Goal: Information Seeking & Learning: Learn about a topic

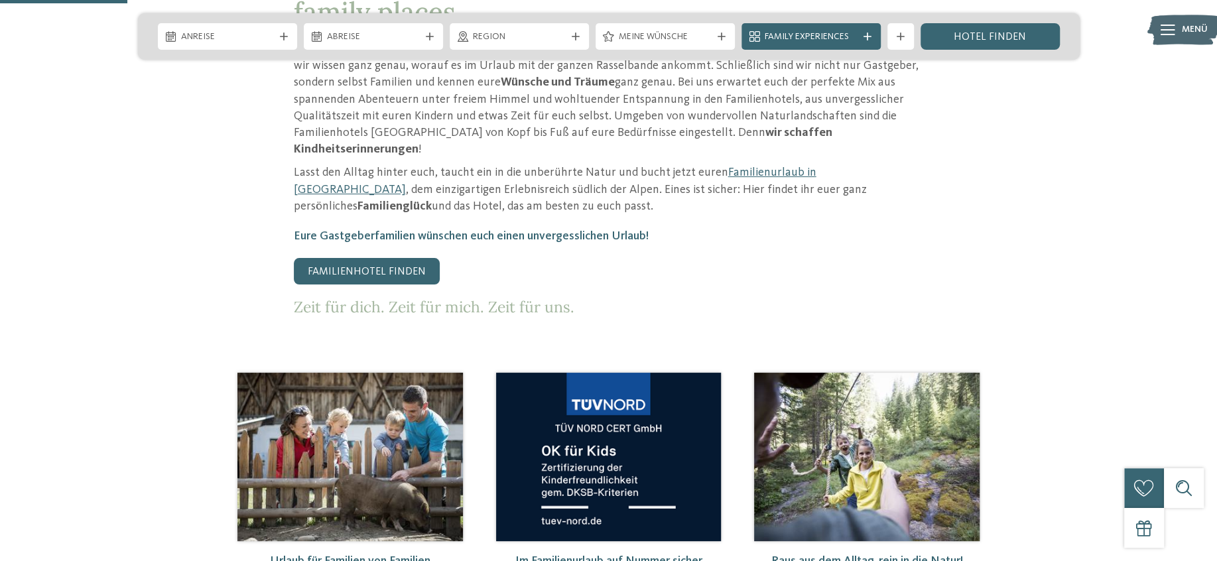
scroll to position [285, 0]
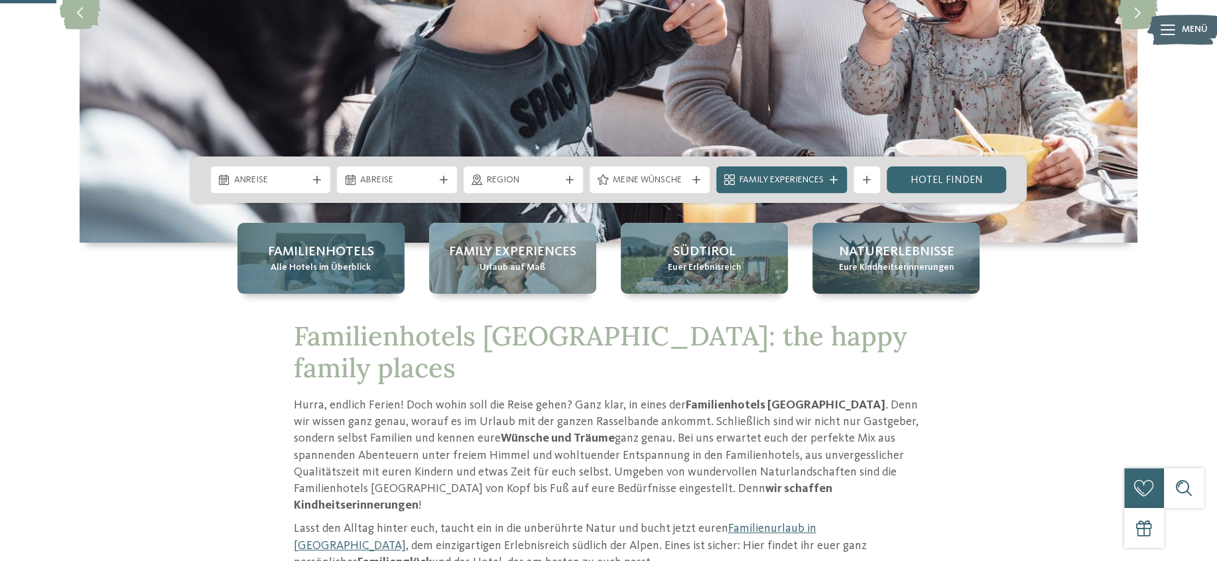
click at [312, 273] on span "Alle Hotels im Überblick" at bounding box center [321, 267] width 100 height 13
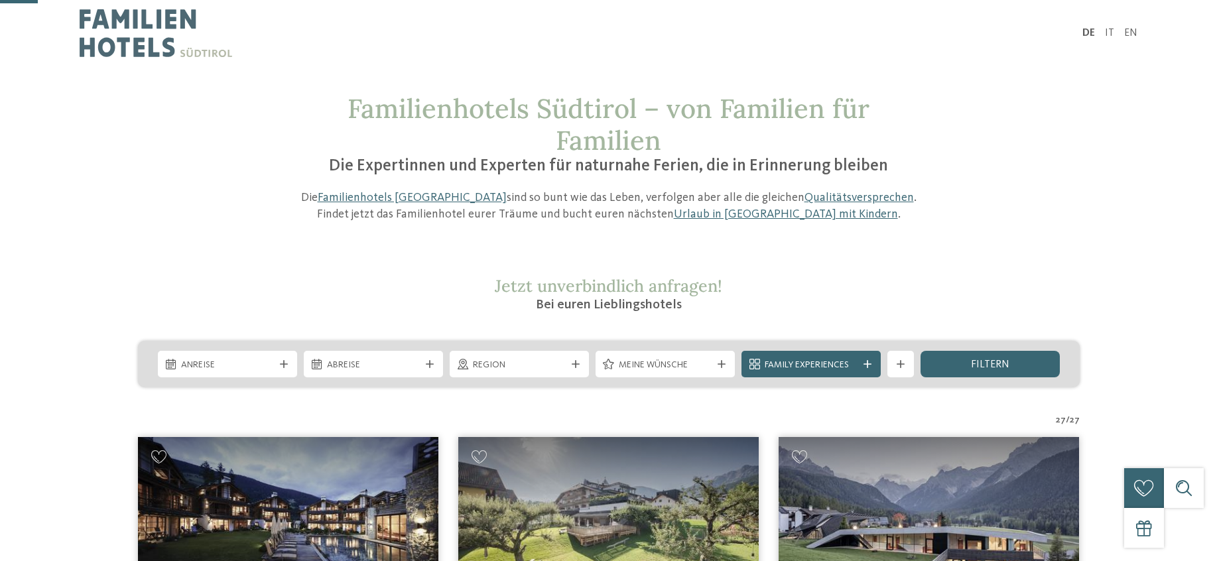
scroll to position [213, 0]
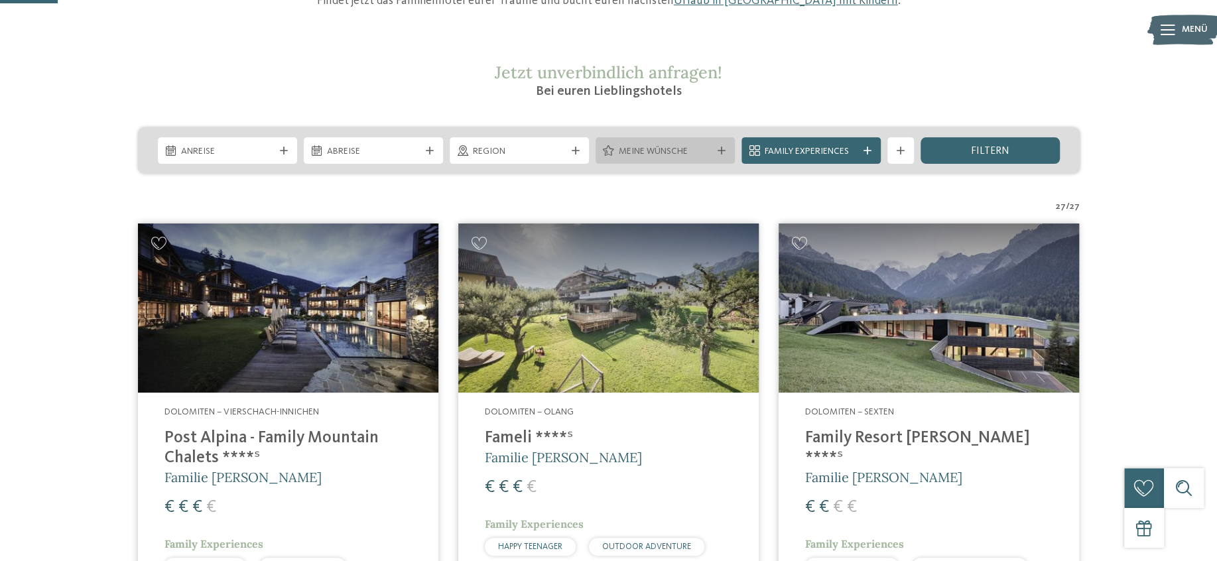
click at [636, 152] on span "Meine Wünsche" at bounding box center [665, 151] width 93 height 13
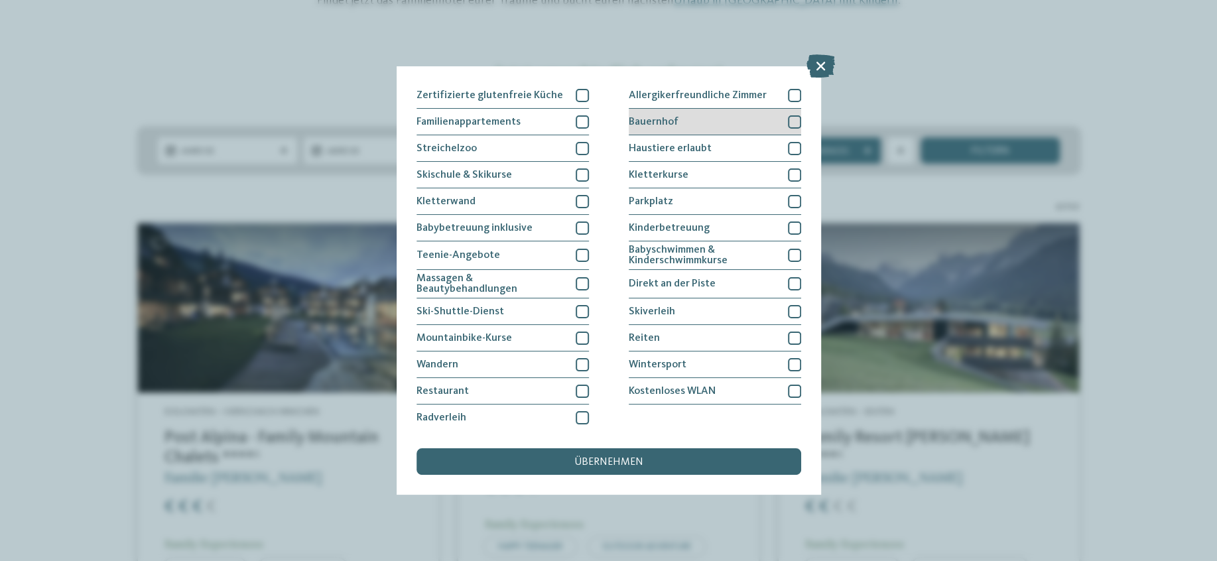
scroll to position [0, 0]
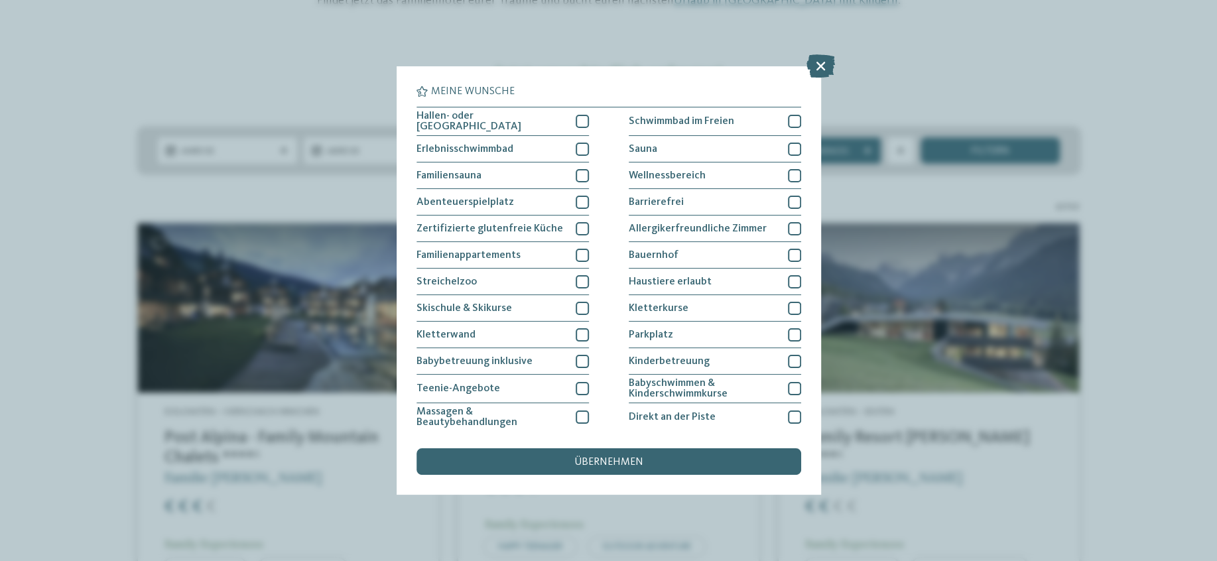
click at [1122, 83] on div "Meine Wünsche Hallen- oder Schleusenbad Schwimmbad im Freien" at bounding box center [608, 280] width 1217 height 561
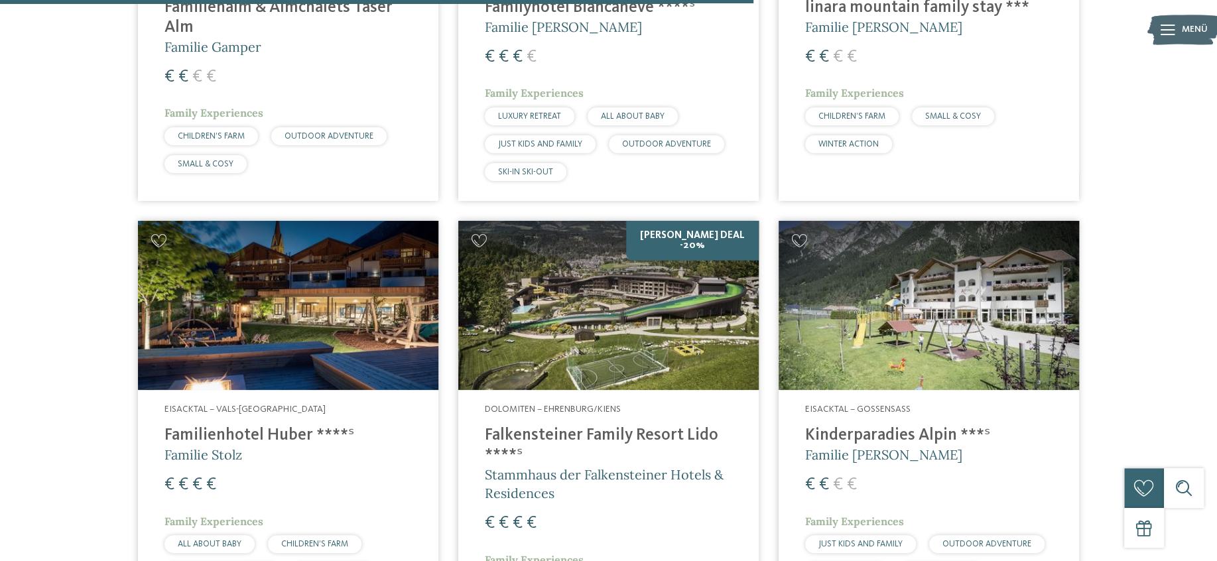
scroll to position [2851, 0]
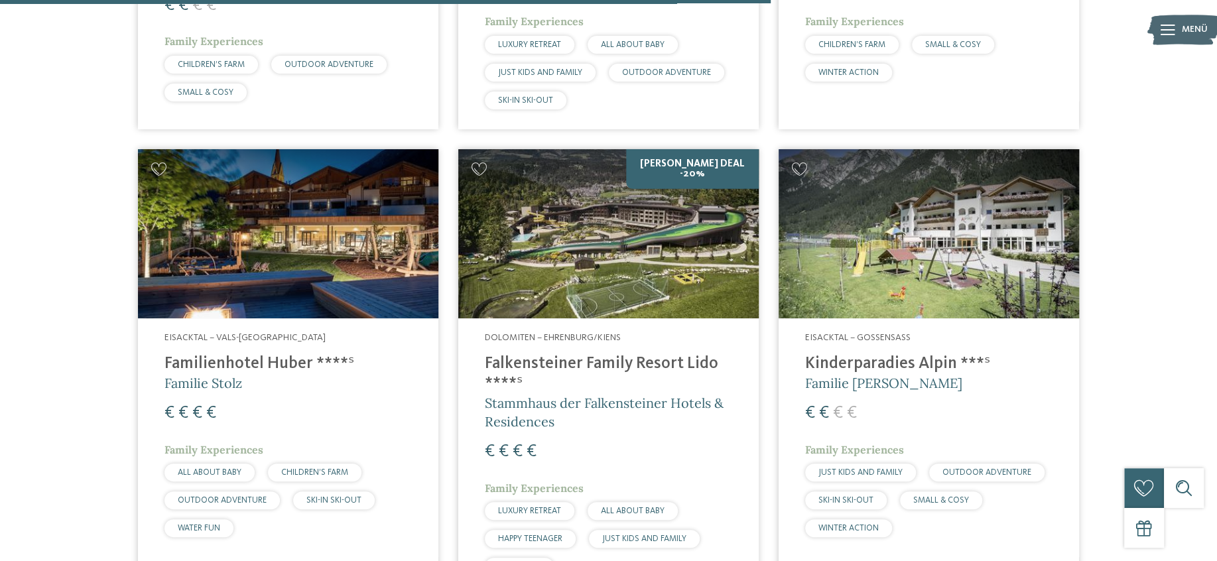
click at [579, 354] on h4 "Falkensteiner Family Resort Lido ****ˢ" at bounding box center [608, 374] width 247 height 40
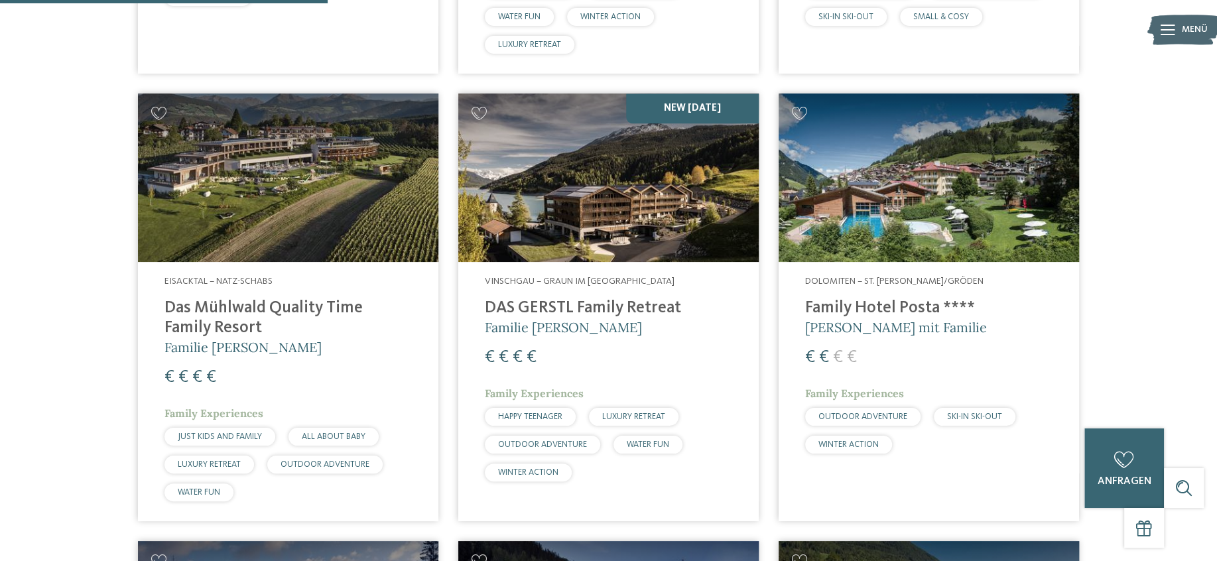
scroll to position [855, 0]
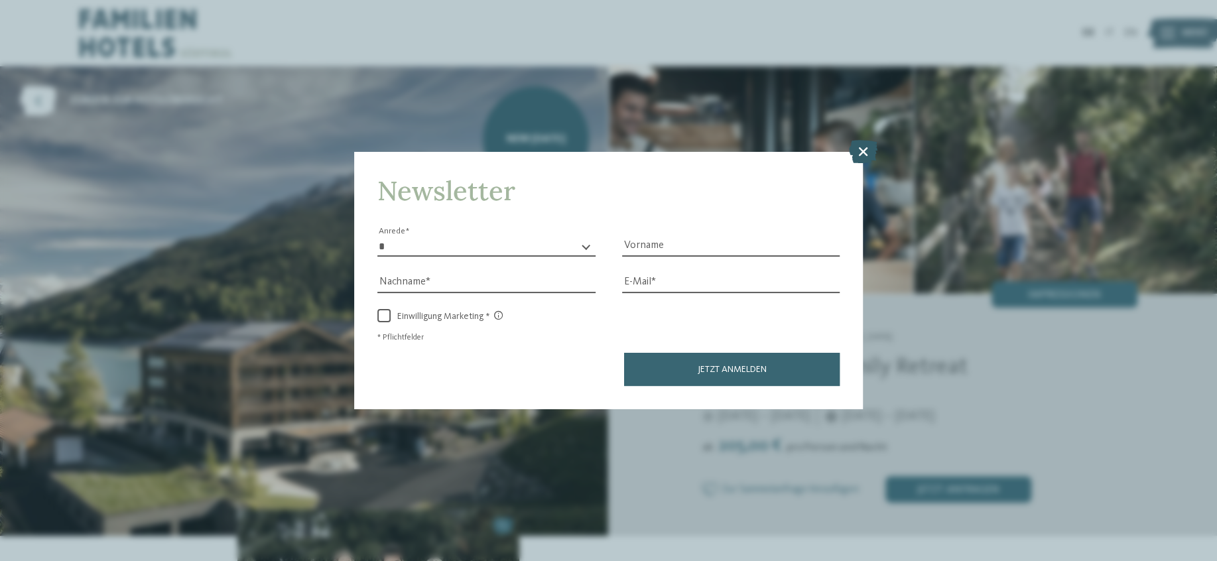
click at [858, 149] on icon at bounding box center [863, 150] width 29 height 23
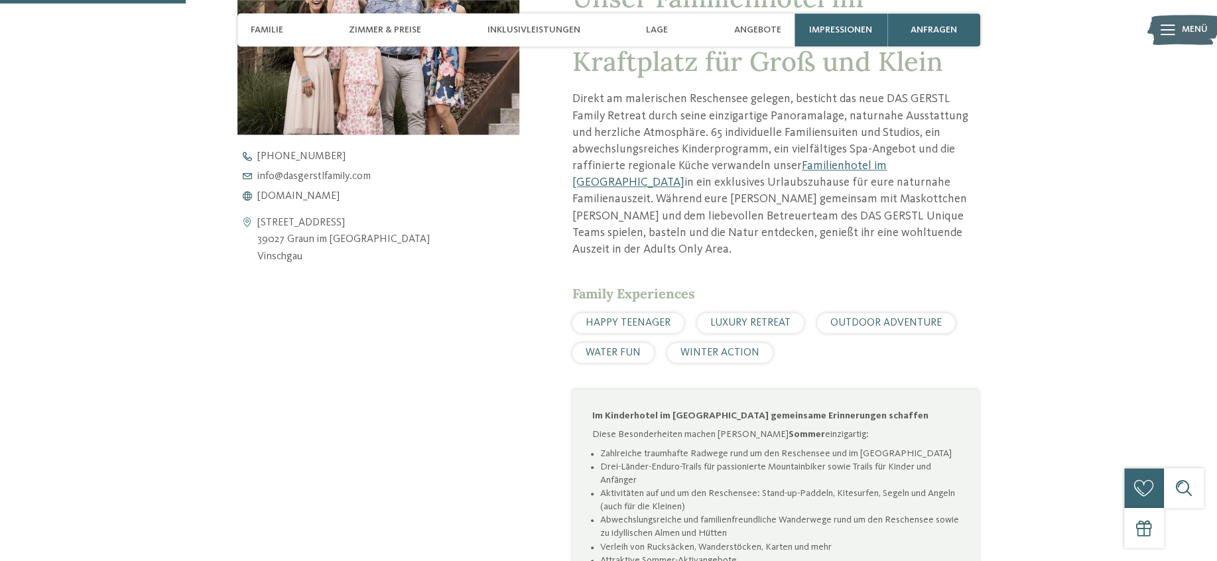
scroll to position [570, 0]
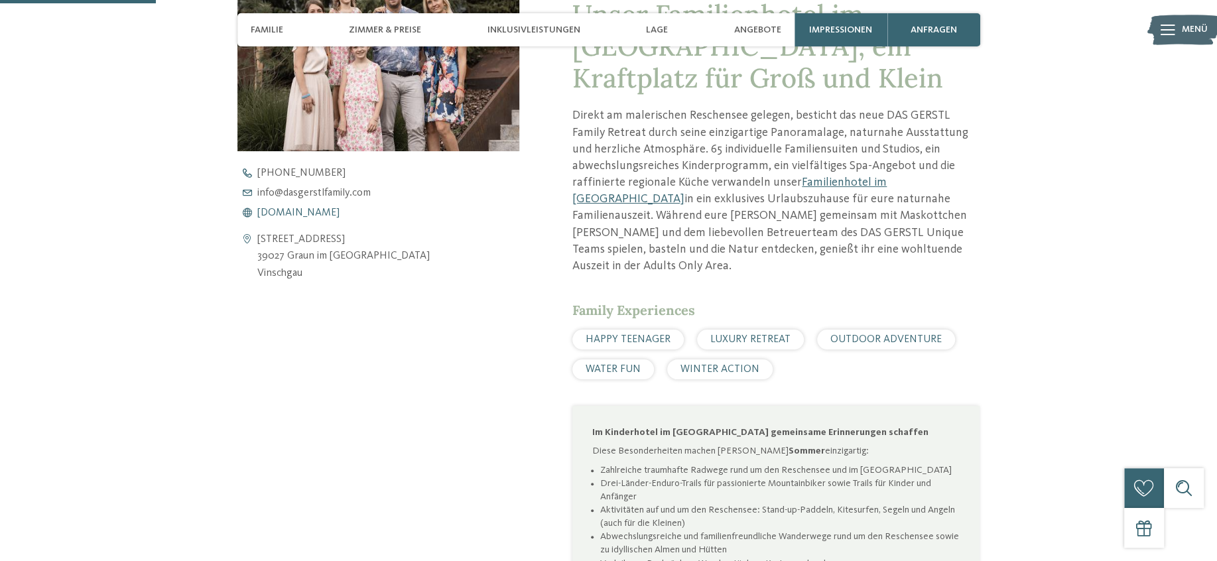
click at [305, 212] on span "www.dasgerstlfamily.com" at bounding box center [298, 213] width 82 height 11
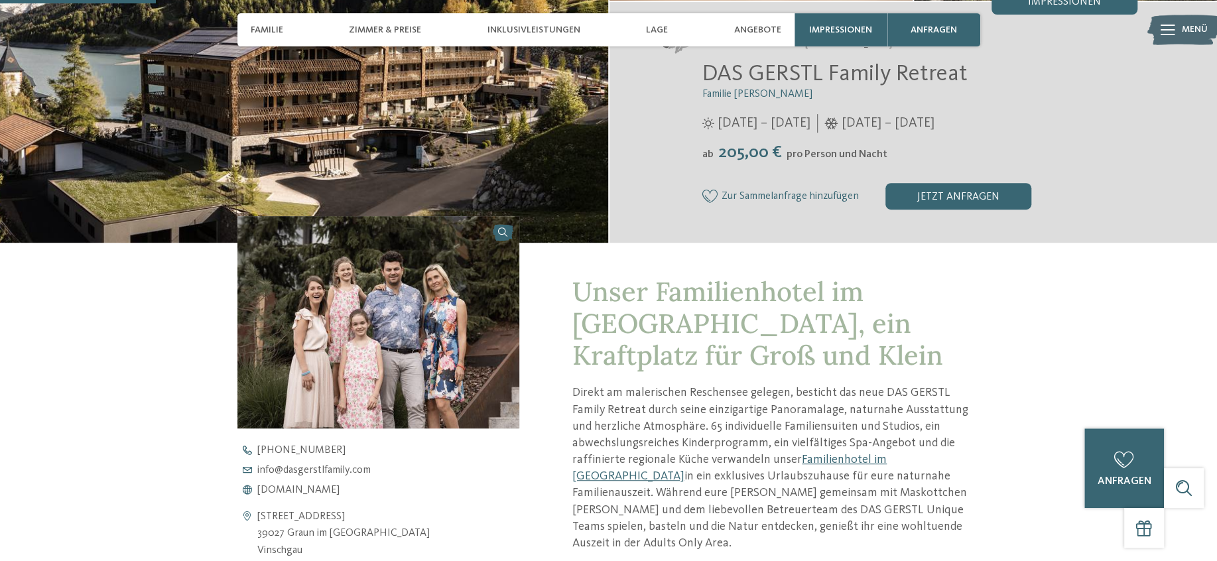
scroll to position [71, 0]
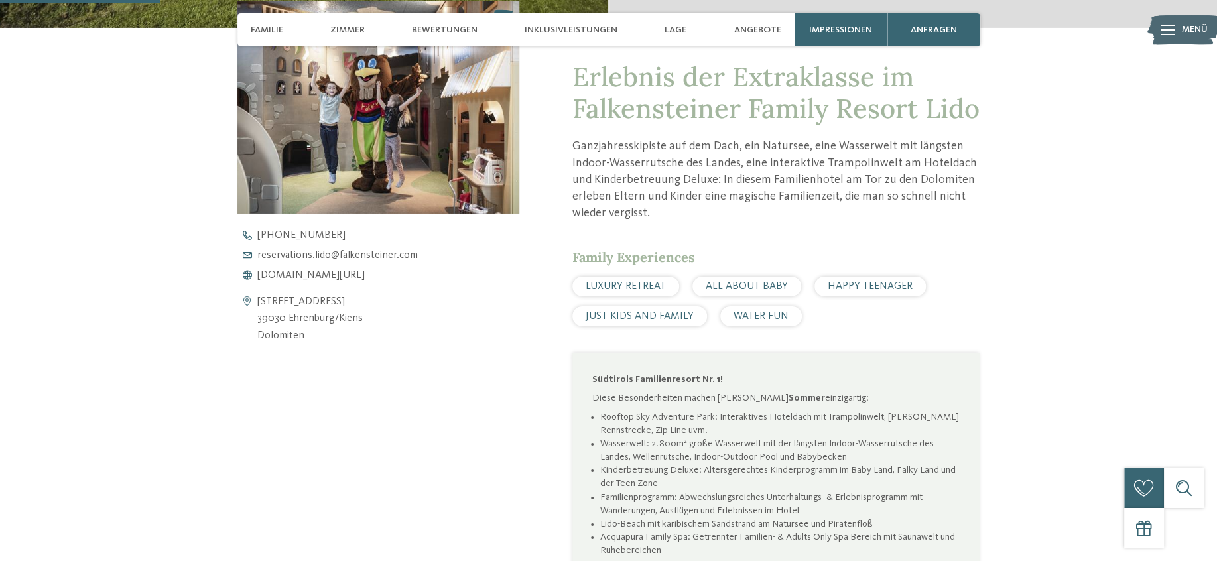
scroll to position [641, 0]
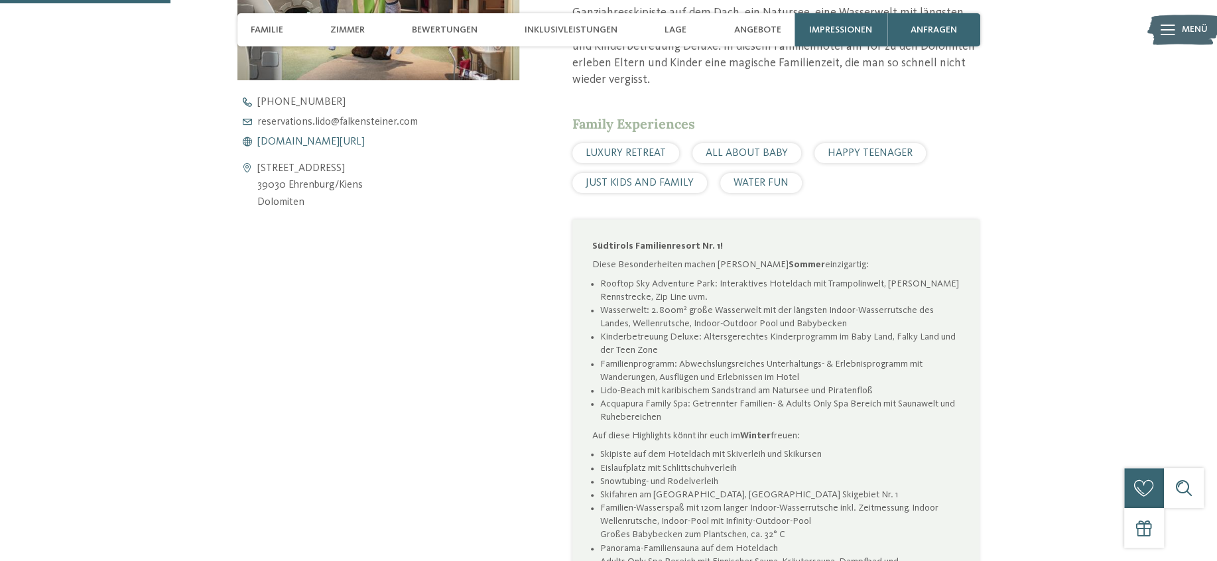
click at [312, 141] on span "[DOMAIN_NAME][URL]" at bounding box center [310, 142] width 107 height 11
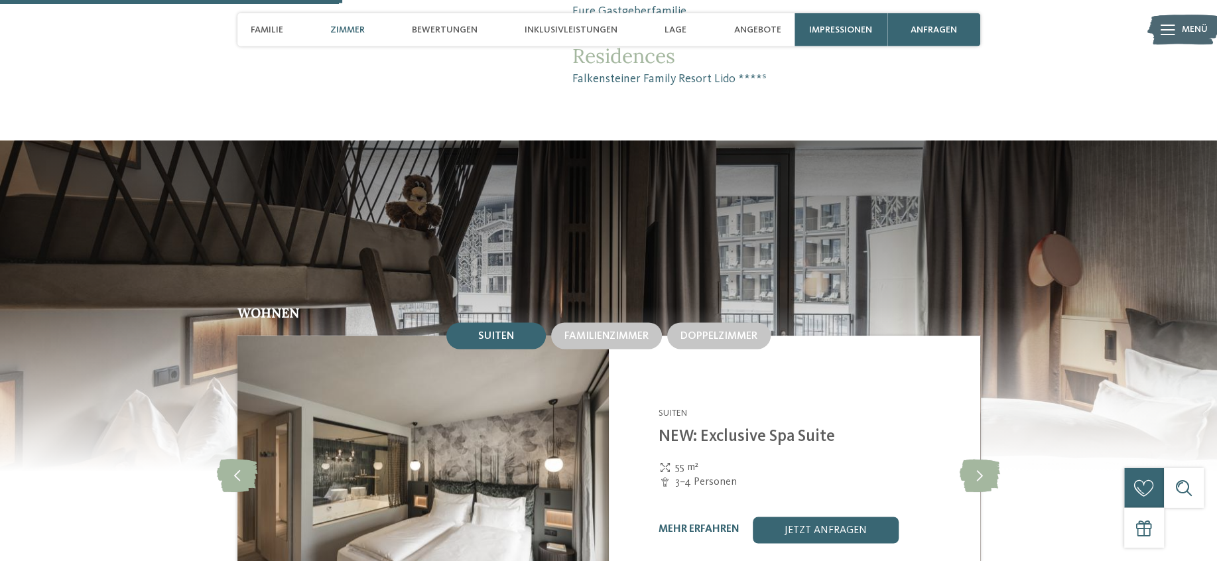
scroll to position [1354, 0]
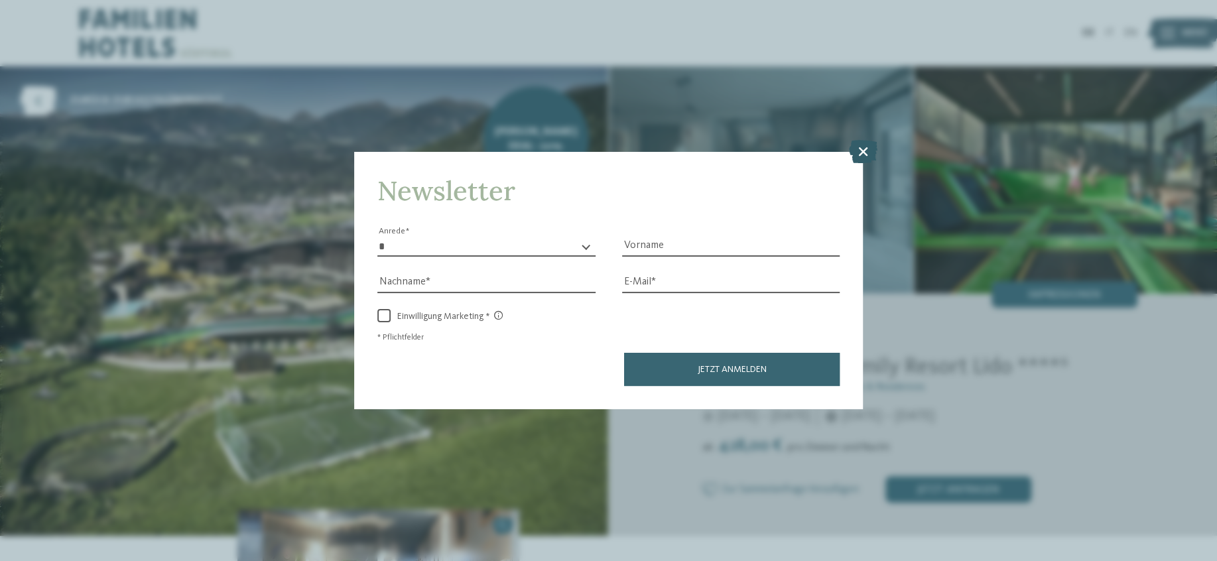
click at [859, 148] on icon at bounding box center [863, 150] width 29 height 23
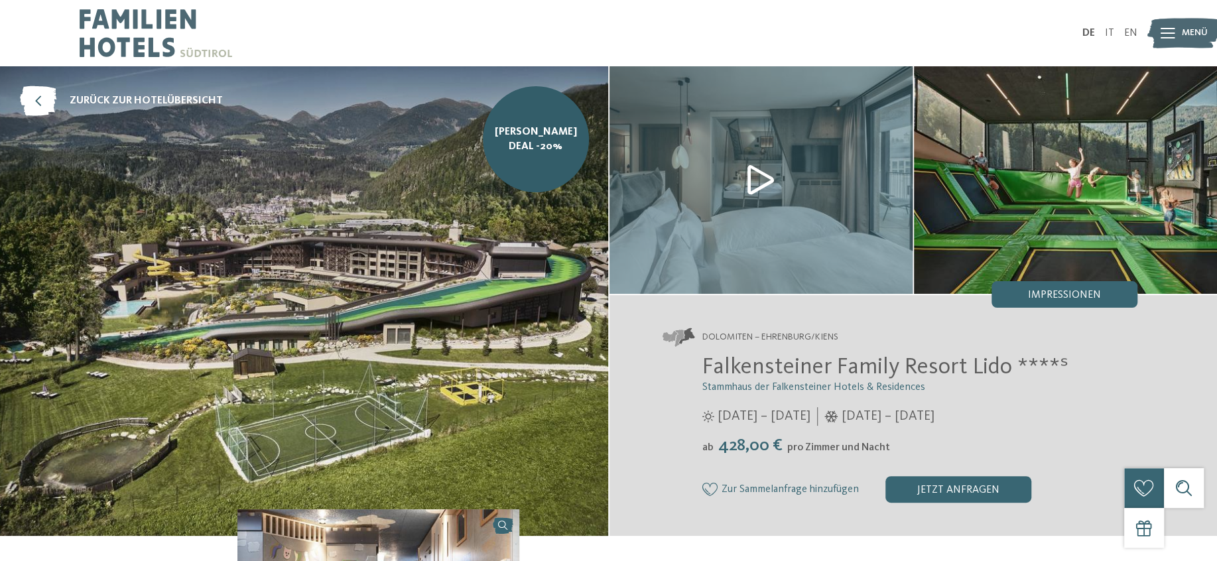
click at [788, 188] on img at bounding box center [760, 179] width 303 height 227
